Goal: Task Accomplishment & Management: Manage account settings

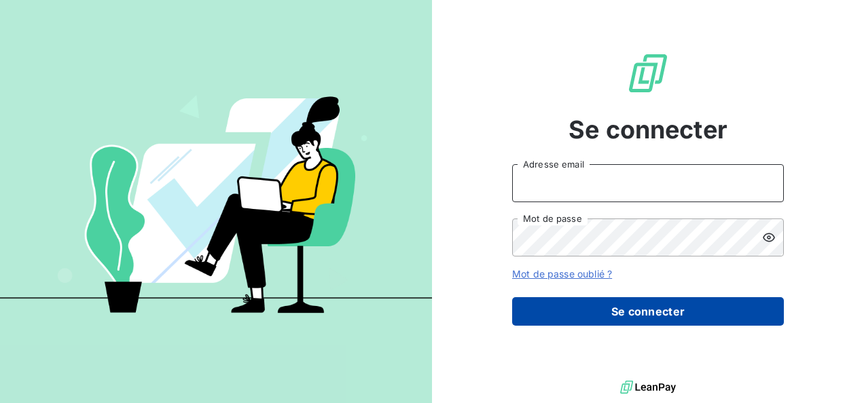
type input "[PERSON_NAME][EMAIL_ADDRESS][PERSON_NAME][DOMAIN_NAME]"
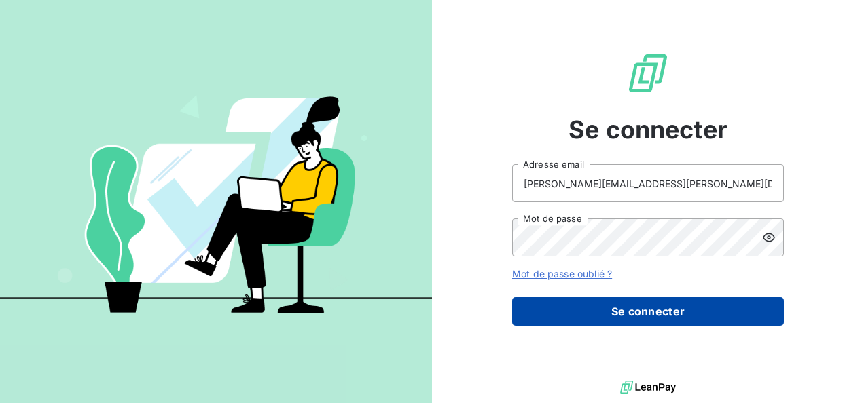
click at [670, 318] on button "Se connecter" at bounding box center [648, 311] width 272 height 29
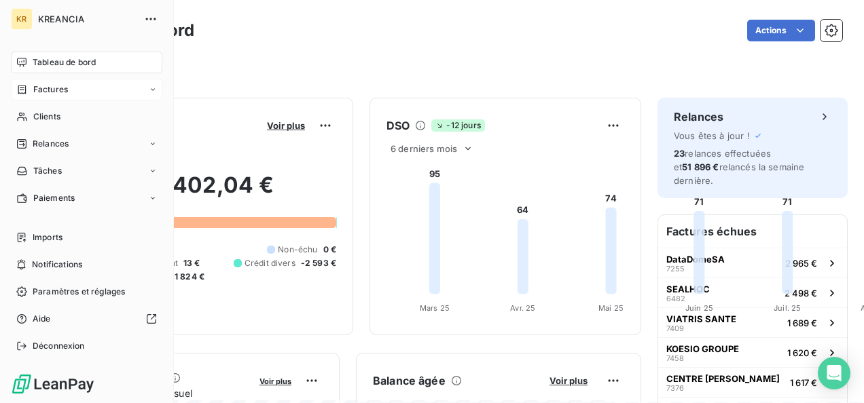
click at [45, 90] on span "Factures" at bounding box center [50, 90] width 35 height 12
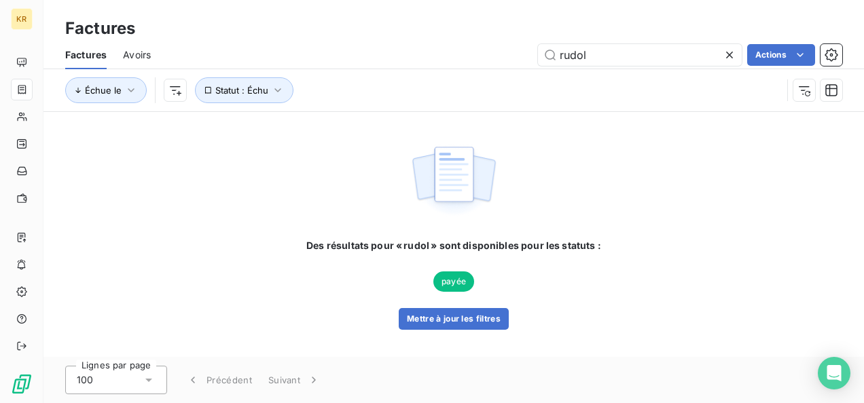
click at [728, 52] on icon at bounding box center [730, 55] width 14 height 14
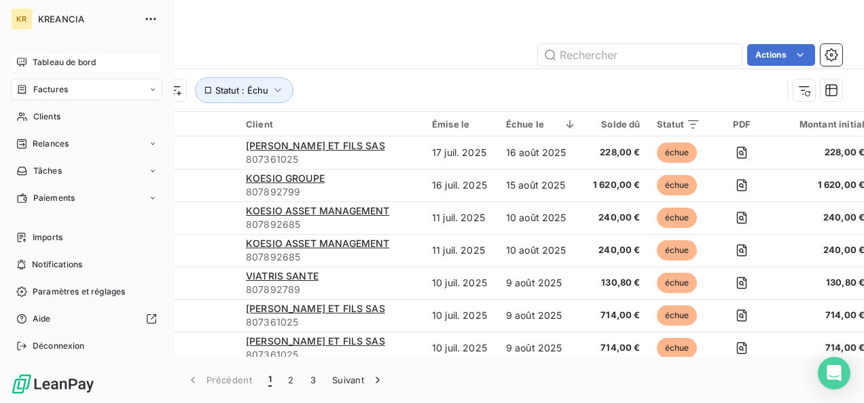
click at [33, 65] on span "Tableau de bord" at bounding box center [64, 62] width 63 height 12
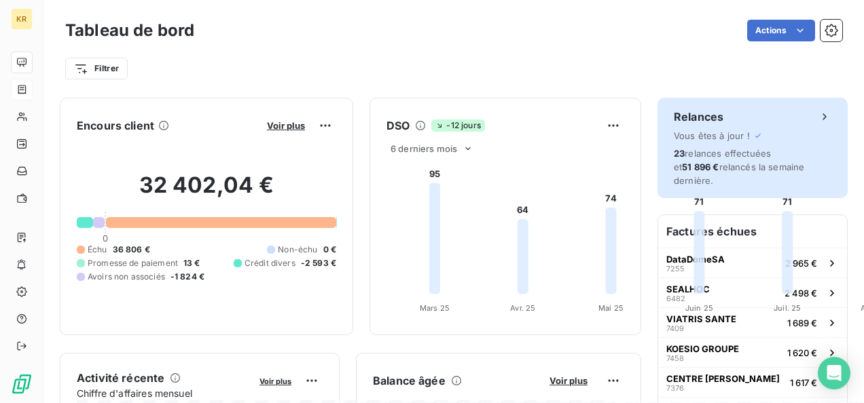
click at [717, 158] on span "23 relances effectuées et 51 896 € relancés la semaine dernière." at bounding box center [739, 167] width 130 height 38
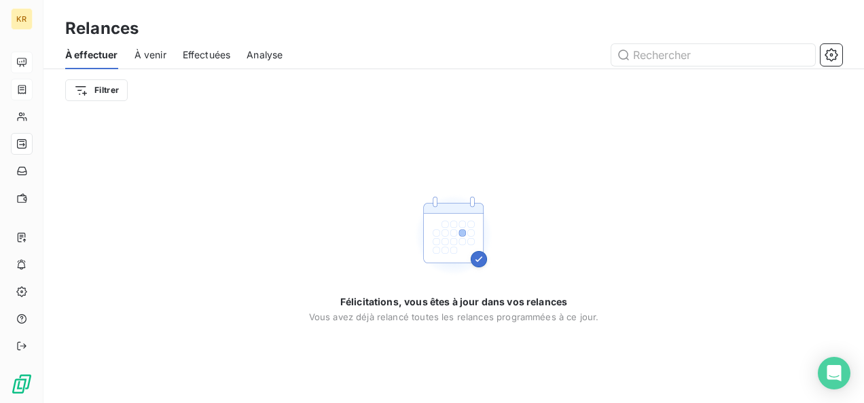
click at [162, 50] on span "À venir" at bounding box center [150, 55] width 32 height 14
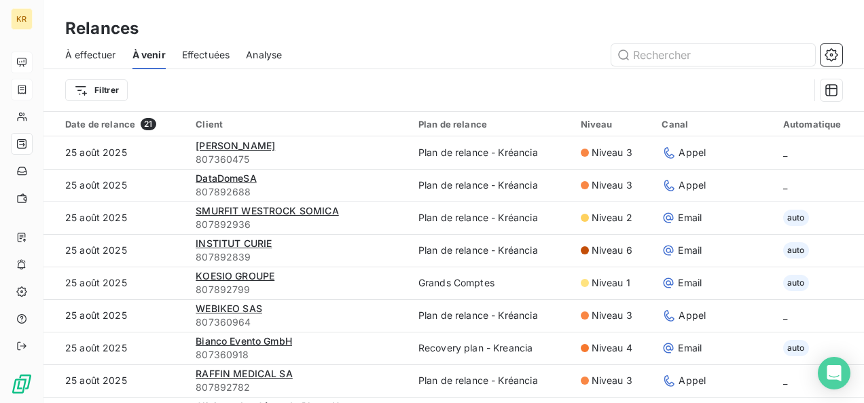
click at [198, 54] on span "Effectuées" at bounding box center [206, 55] width 48 height 14
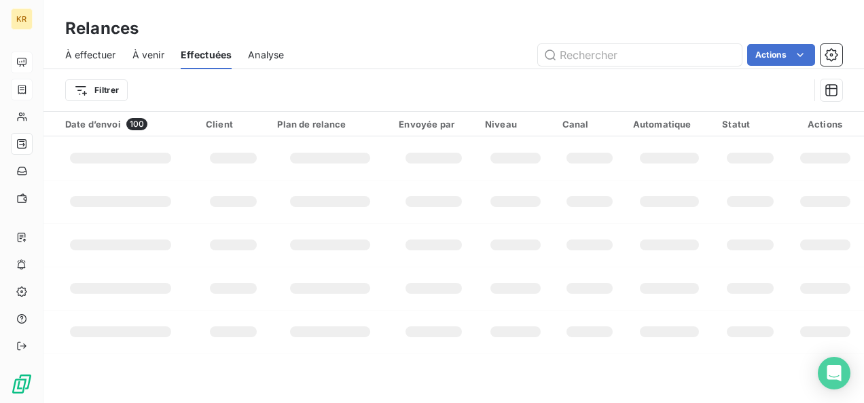
click at [113, 52] on span "À effectuer" at bounding box center [90, 55] width 51 height 14
